Goal: Task Accomplishment & Management: Manage account settings

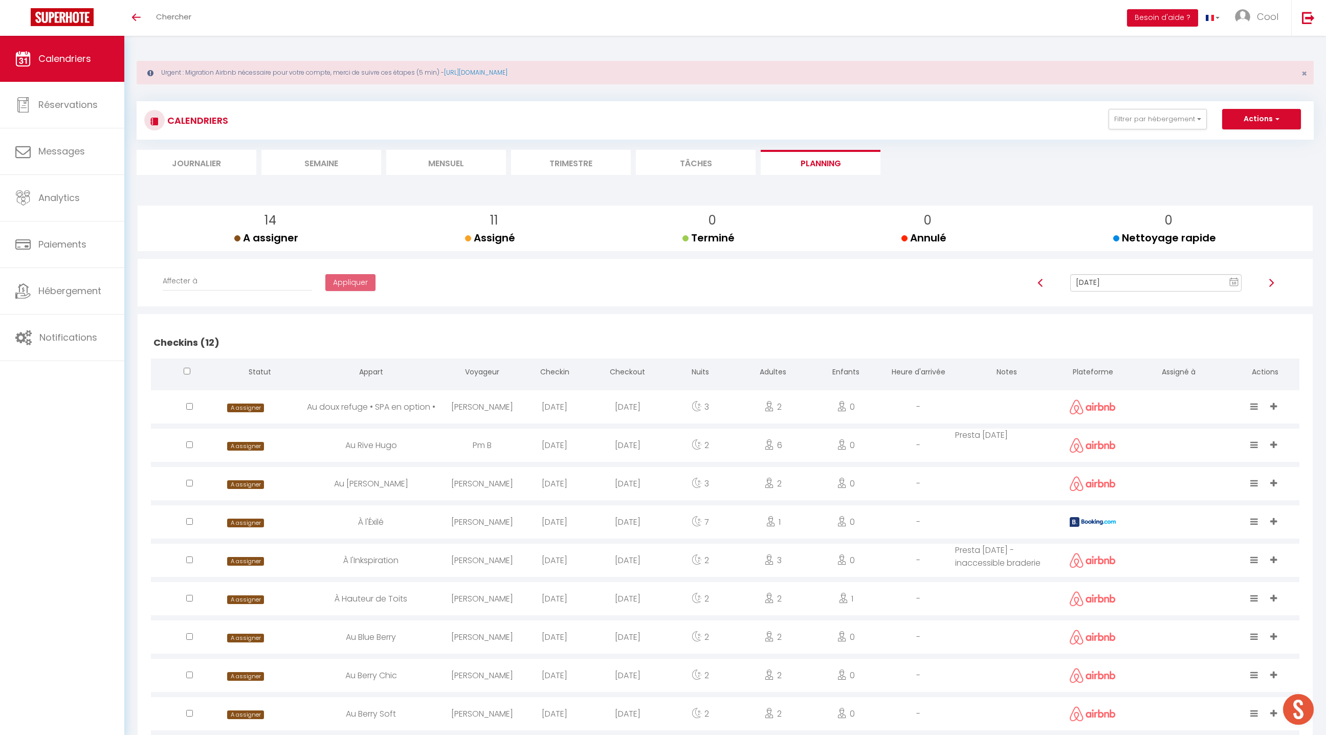
click at [564, 161] on li "Trimestre" at bounding box center [571, 162] width 120 height 25
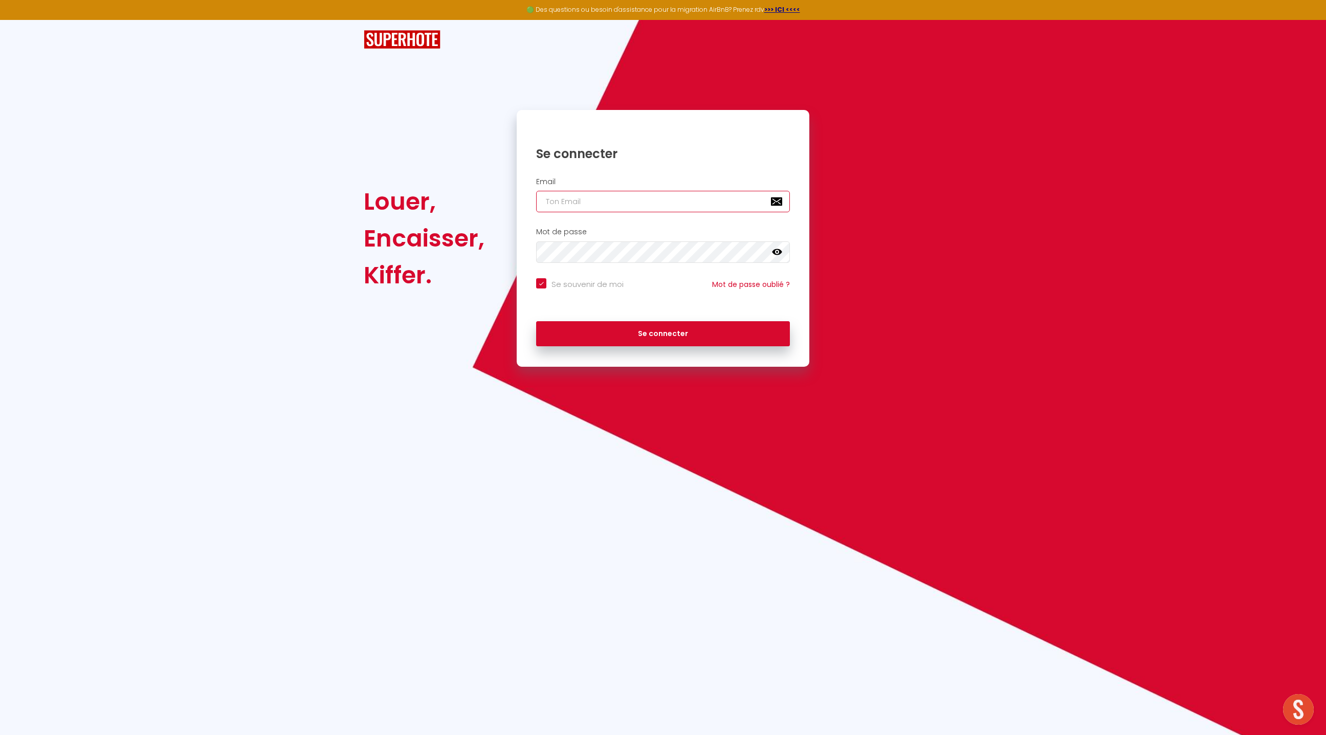
click at [566, 196] on input "email" at bounding box center [663, 201] width 254 height 21
type input "contact@cool-raoul.net"
click at [722, 327] on button "Se connecter" at bounding box center [663, 334] width 254 height 26
checkbox input "true"
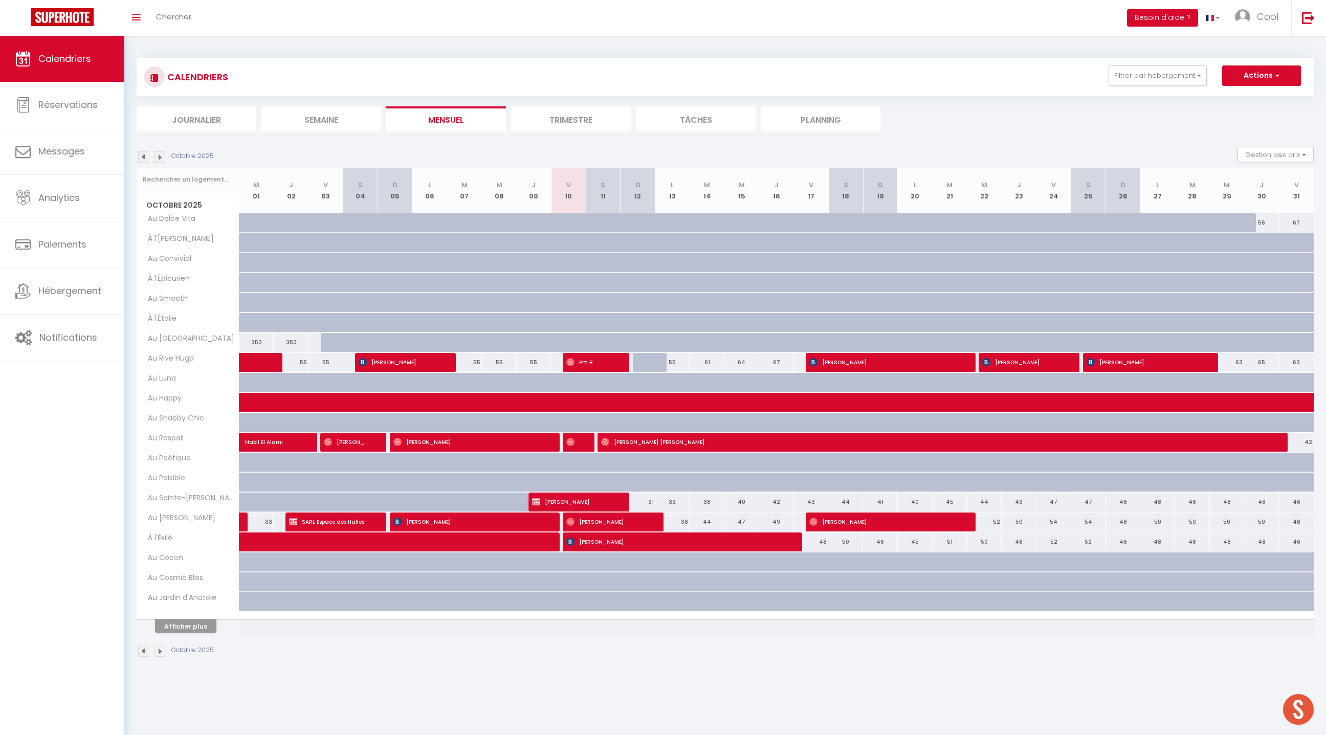
click at [207, 188] on div at bounding box center [188, 180] width 102 height 24
click at [211, 183] on input "text" at bounding box center [188, 179] width 91 height 18
type input "ecrin"
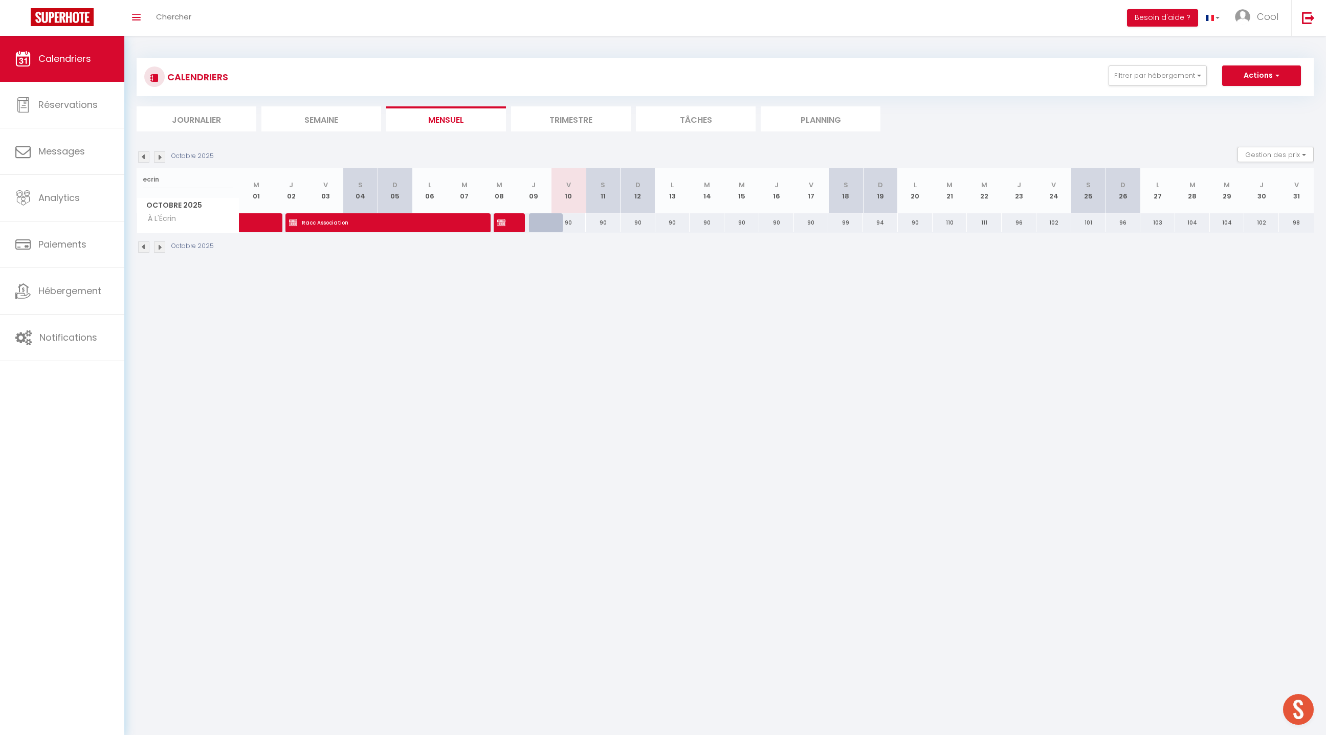
click at [541, 224] on div at bounding box center [546, 222] width 35 height 19
type input "90"
type input "Jeu 09 Octobre 2025"
type input "Ven 10 Octobre 2025"
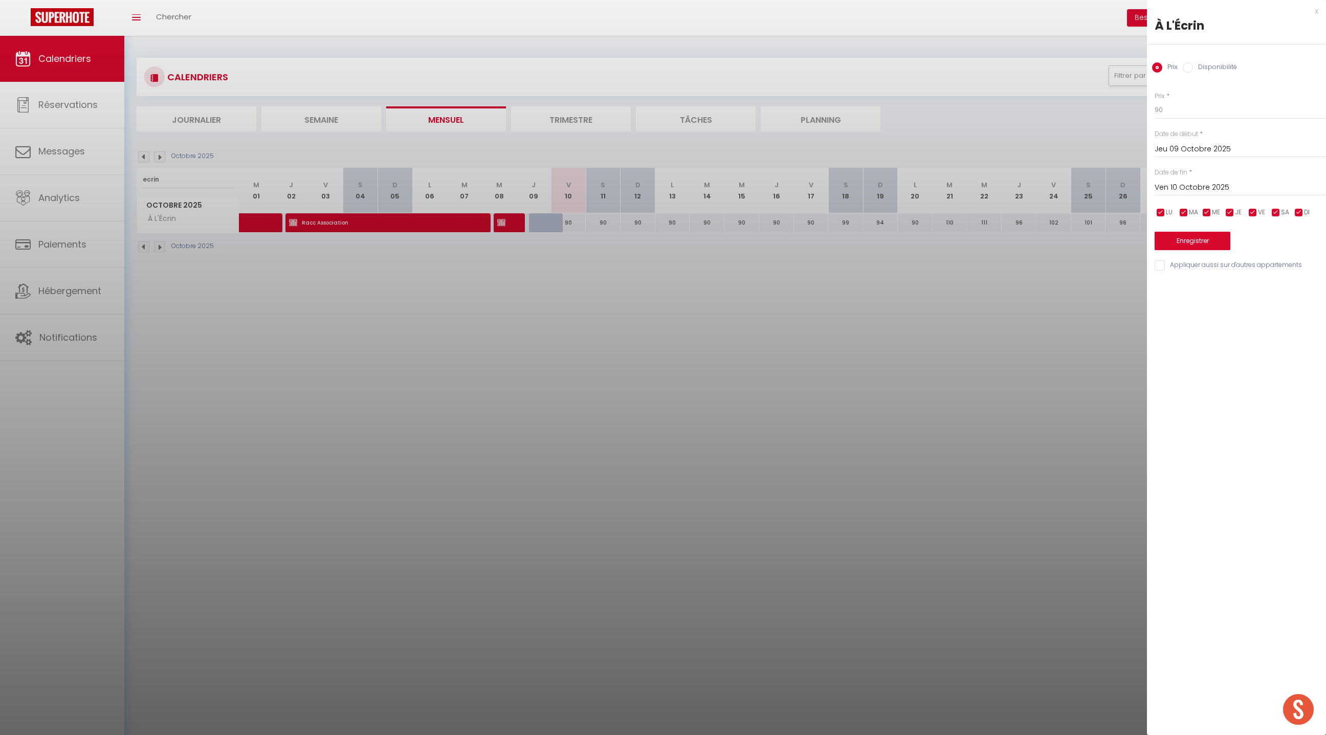
click at [1211, 70] on label "Disponibilité" at bounding box center [1215, 67] width 44 height 11
click at [1193, 70] on input "Disponibilité" at bounding box center [1187, 67] width 10 height 10
radio input "true"
radio input "false"
click at [1180, 243] on button "Enregistrer" at bounding box center [1192, 242] width 76 height 18
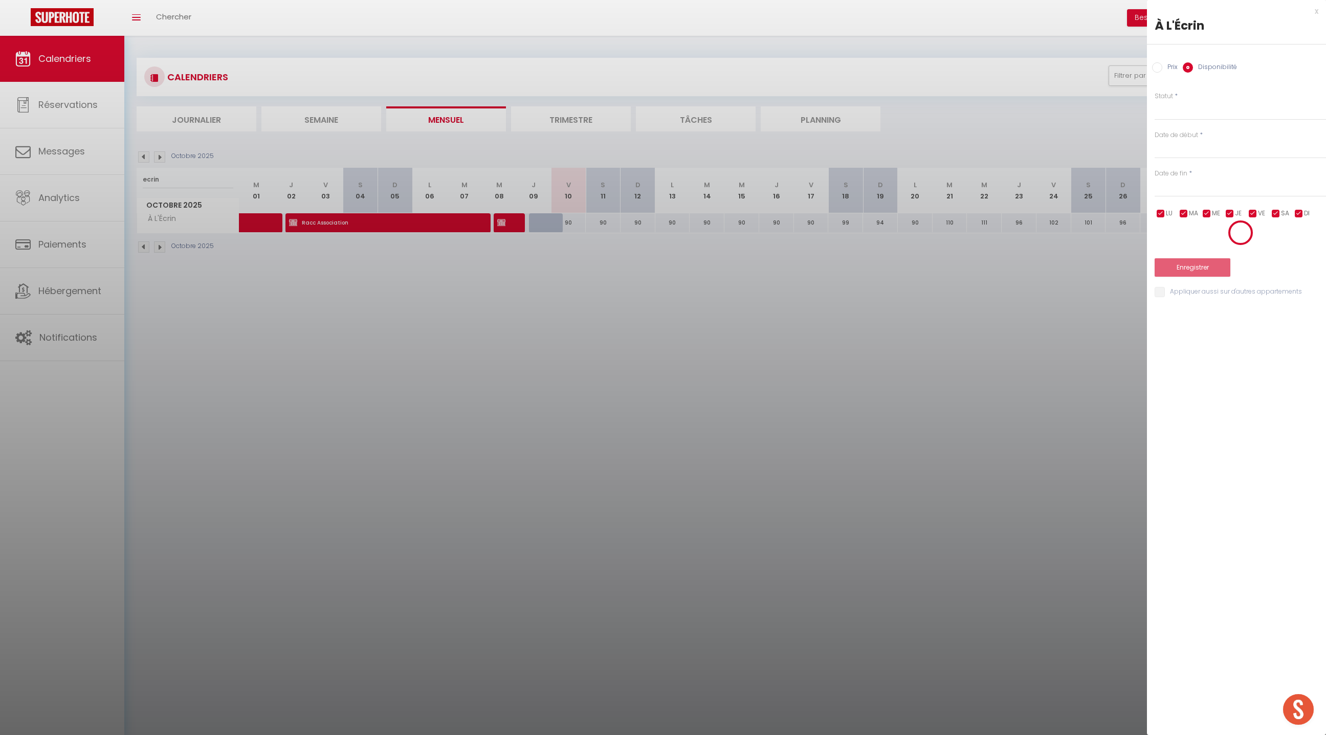
select select
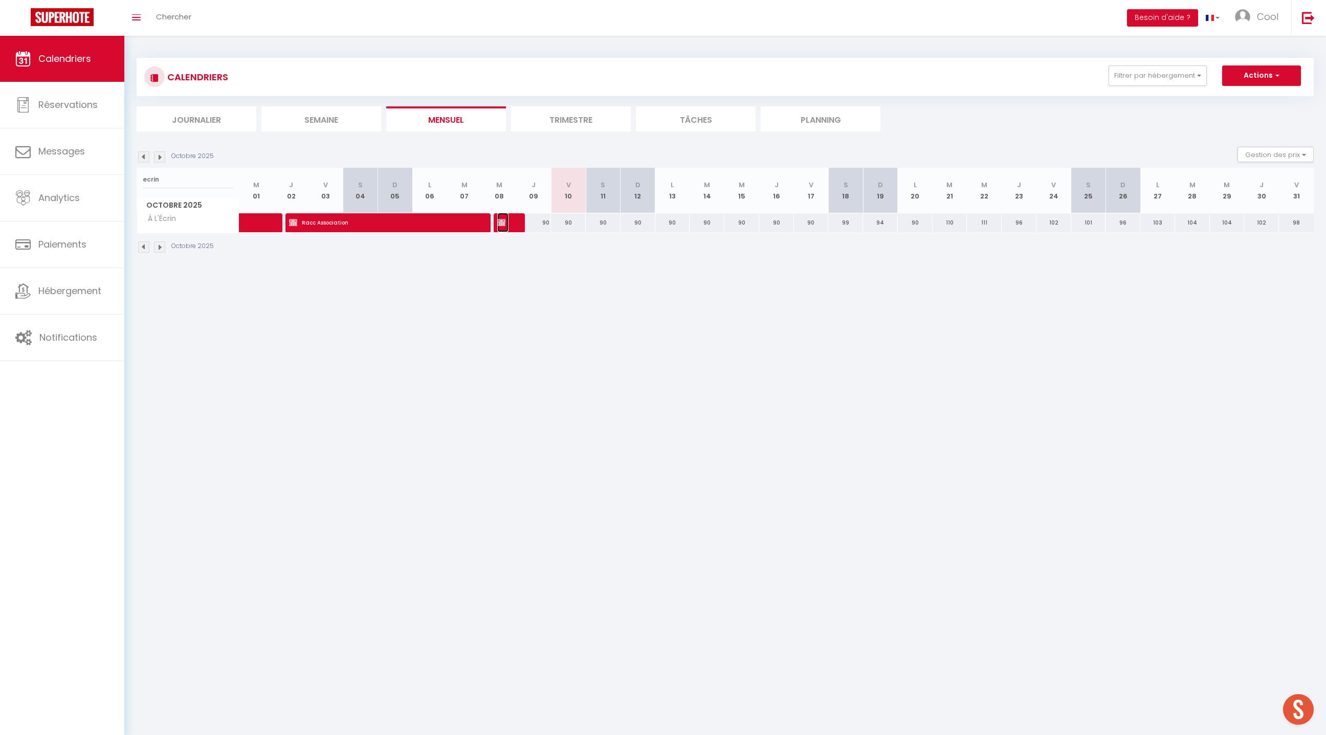
click at [507, 220] on span "Racc Association" at bounding box center [503, 222] width 12 height 19
select select "KO"
select select "0"
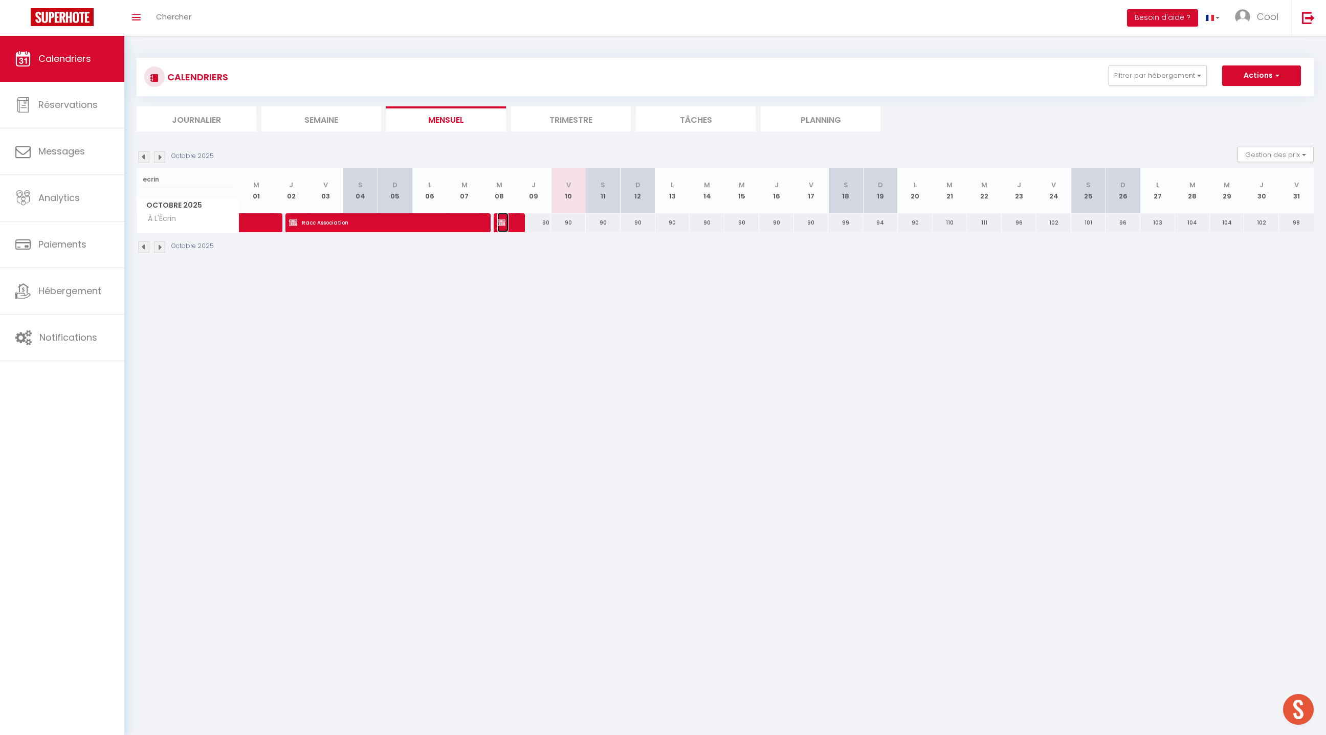
select select "1"
select select
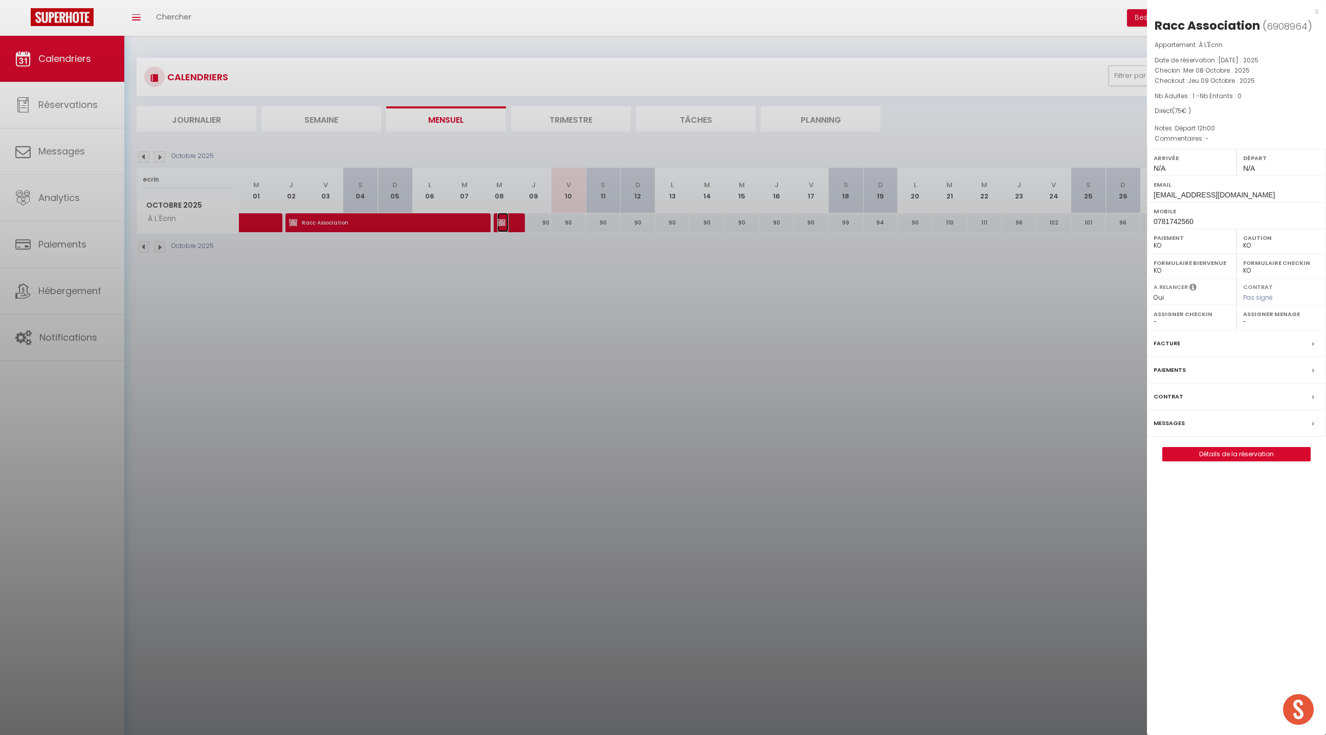
select select "49444"
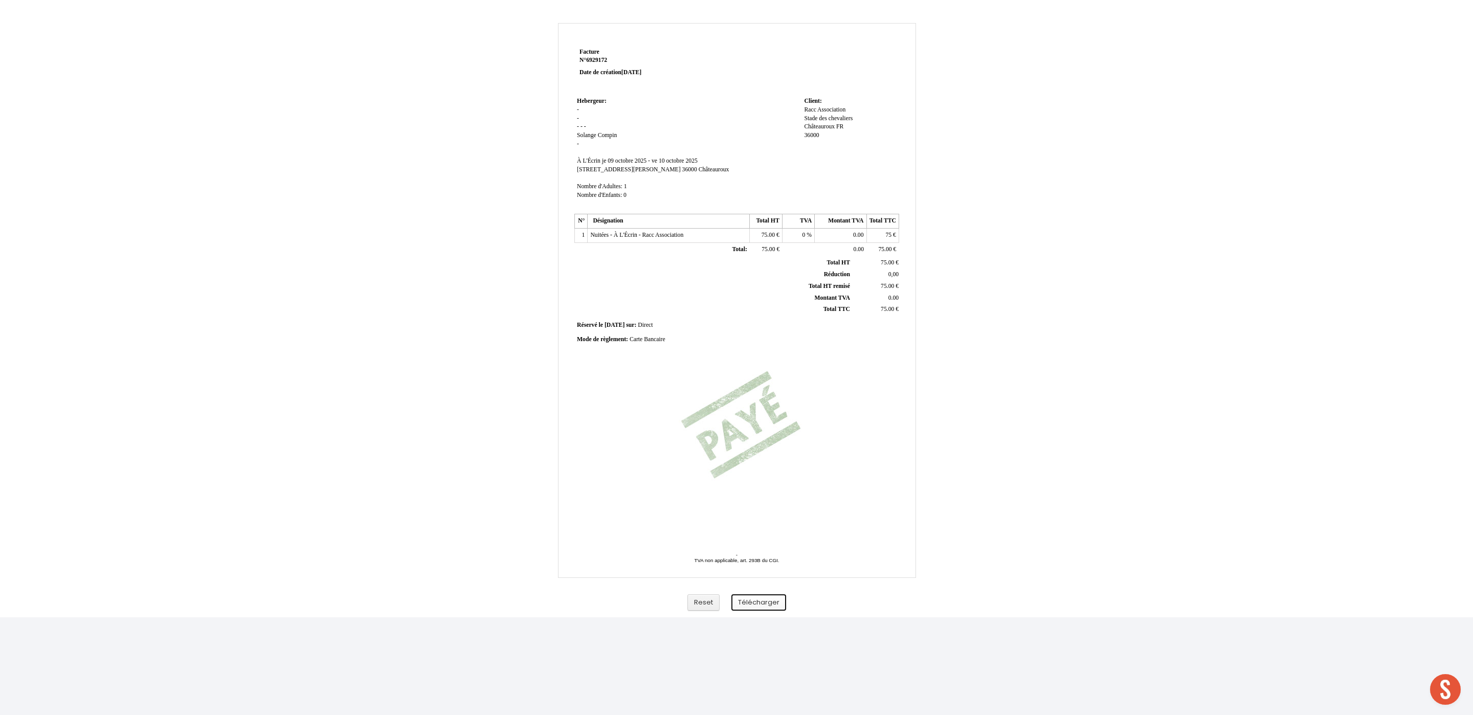
click at [758, 602] on button "Télécharger" at bounding box center [758, 602] width 55 height 17
click at [408, 248] on div "Facture Facture N° 6929172 6929172 Date de création [DATE] Hebergeur: [GEOGRAPH…" at bounding box center [736, 315] width 1473 height 605
